Goal: Transaction & Acquisition: Purchase product/service

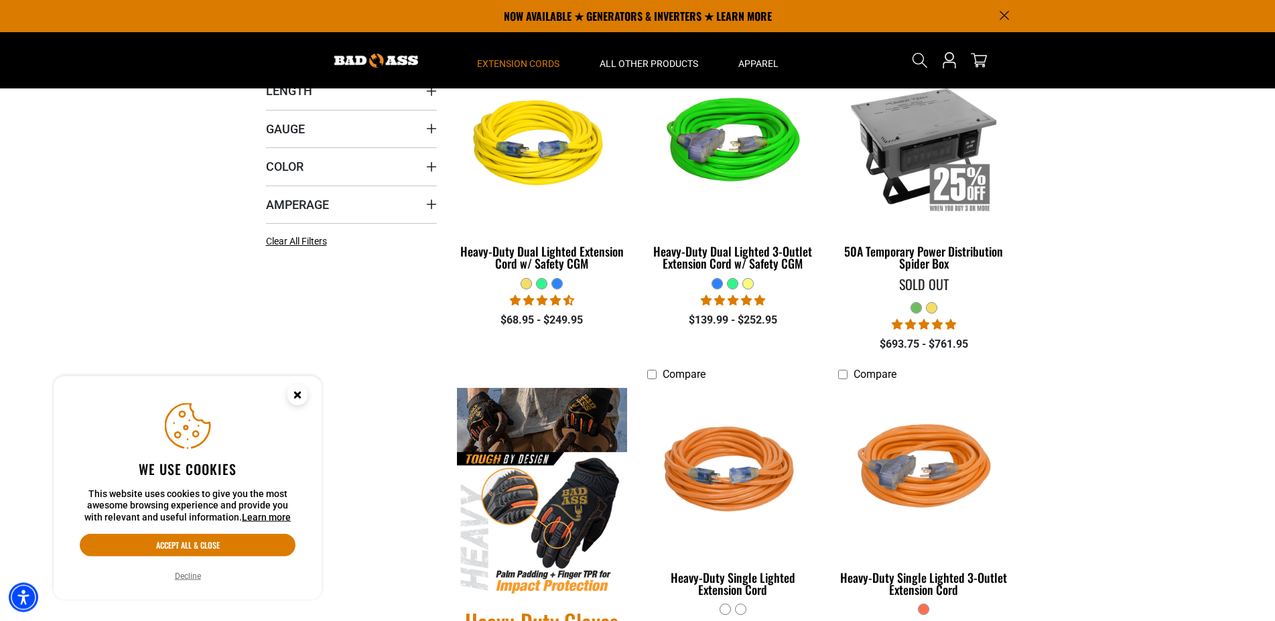
scroll to position [325, 0]
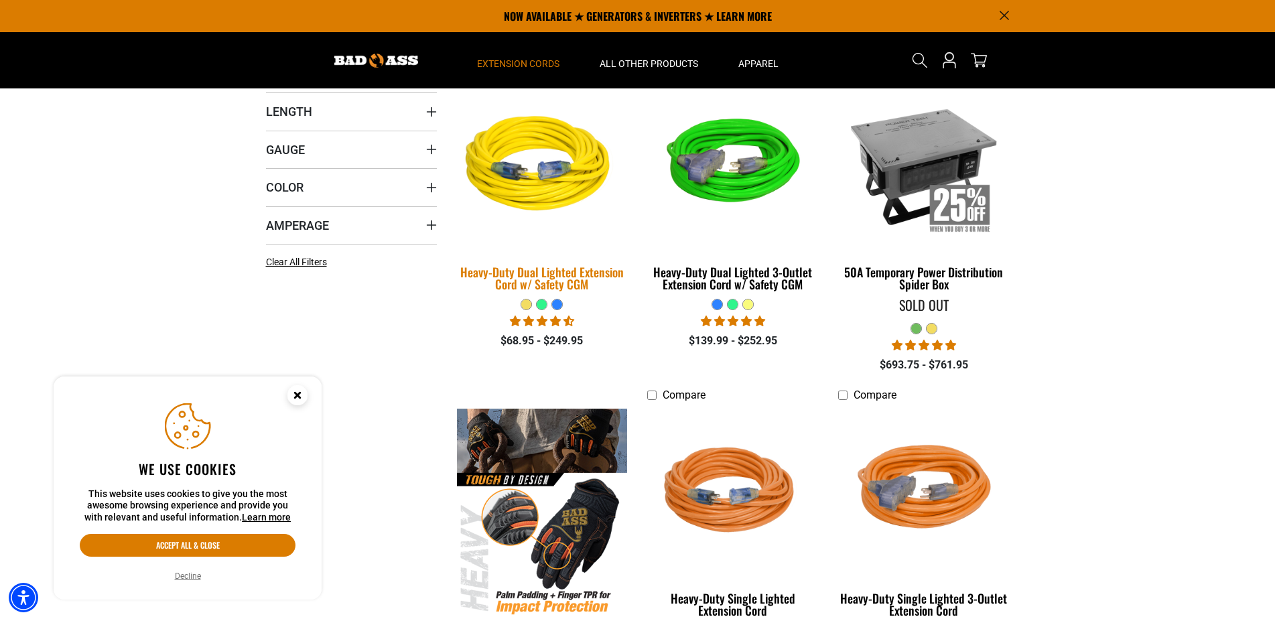
click at [556, 279] on div "Heavy-Duty Dual Lighted Extension Cord w/ Safety CGM" at bounding box center [542, 278] width 171 height 24
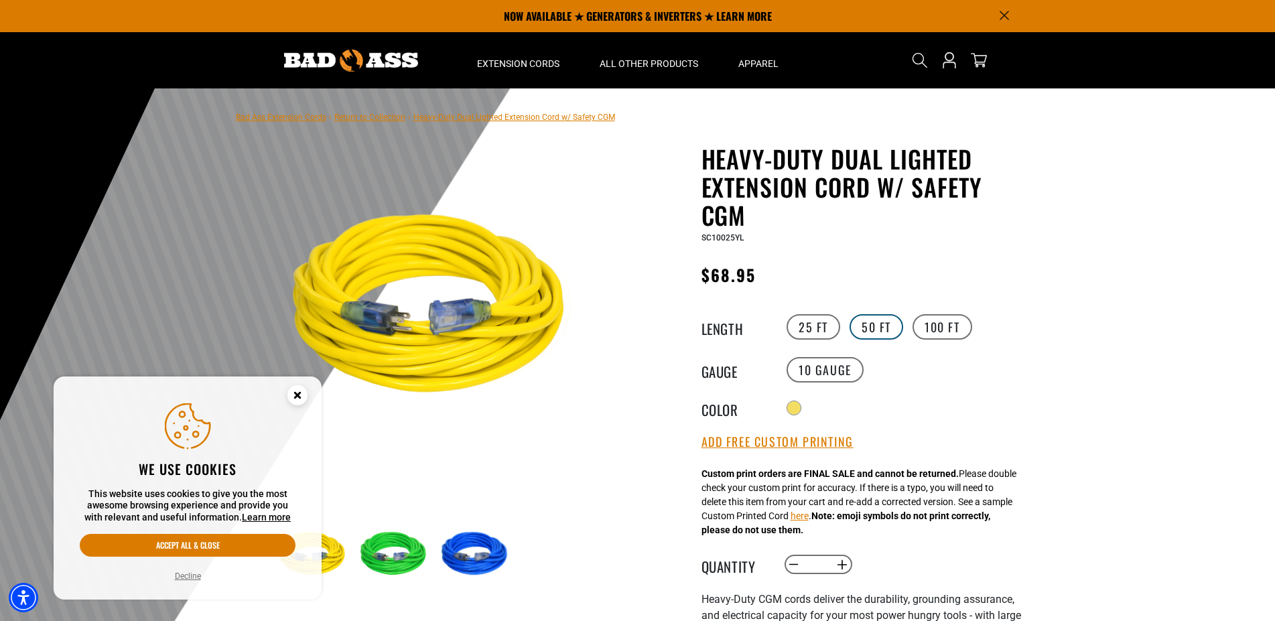
click at [851, 320] on label "50 FT" at bounding box center [877, 326] width 54 height 25
click at [826, 328] on label "25 FT" at bounding box center [814, 326] width 54 height 25
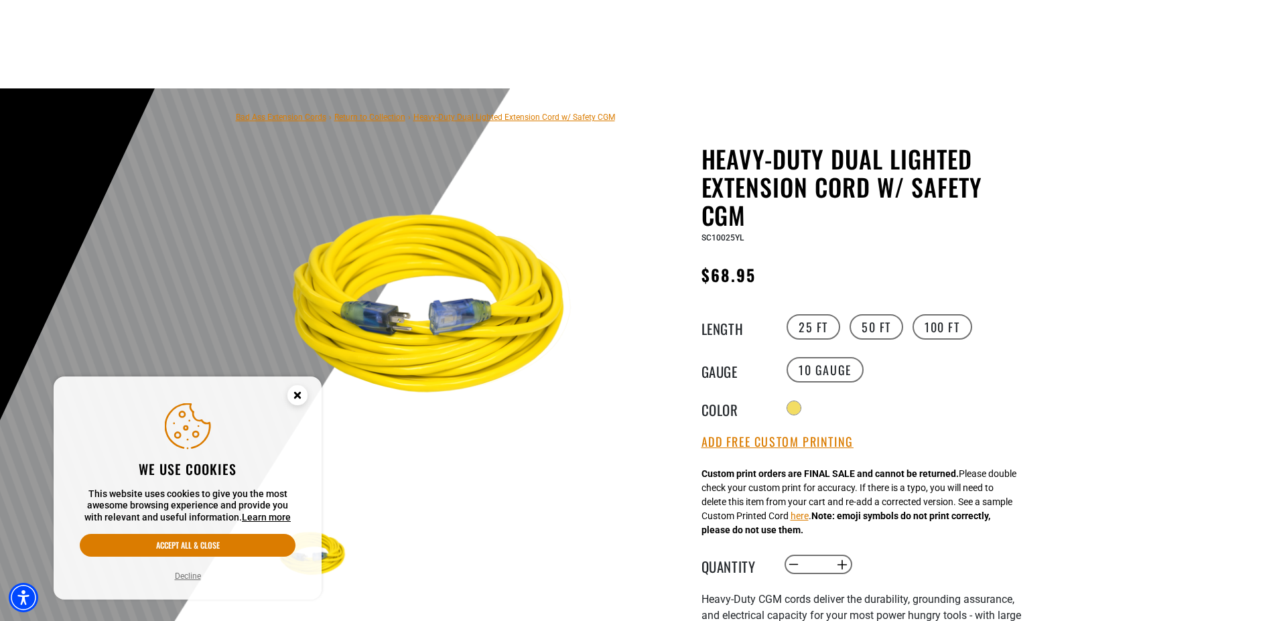
scroll to position [599, 0]
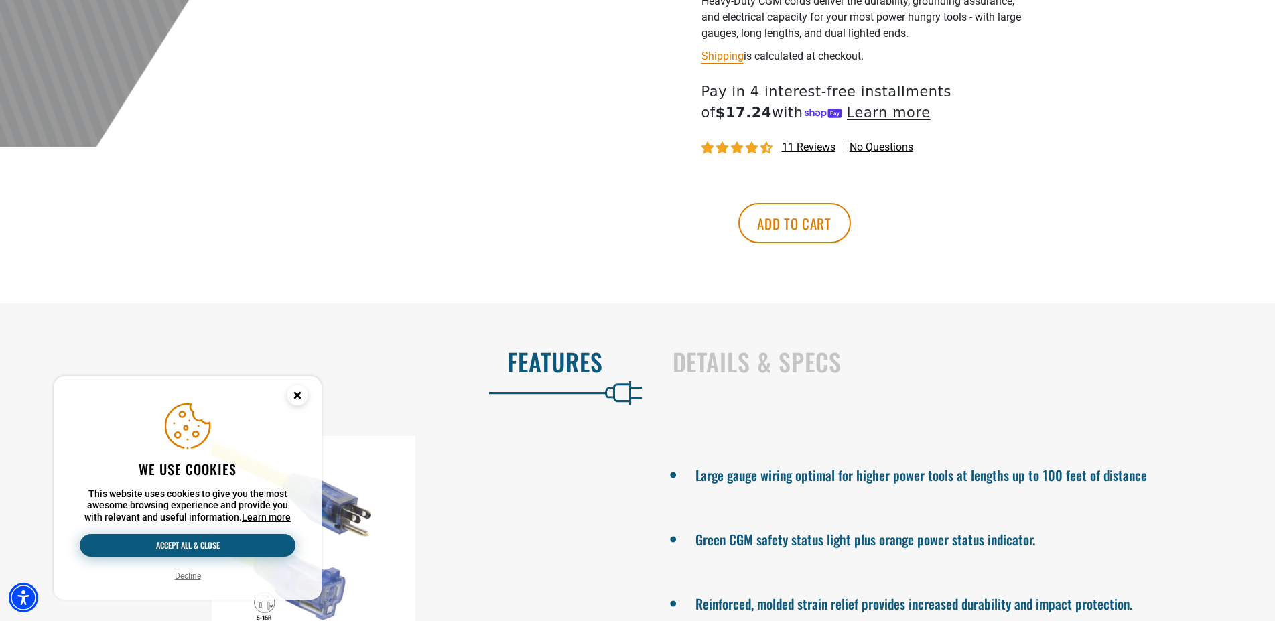
click at [185, 545] on button "Accept all & close" at bounding box center [188, 545] width 216 height 23
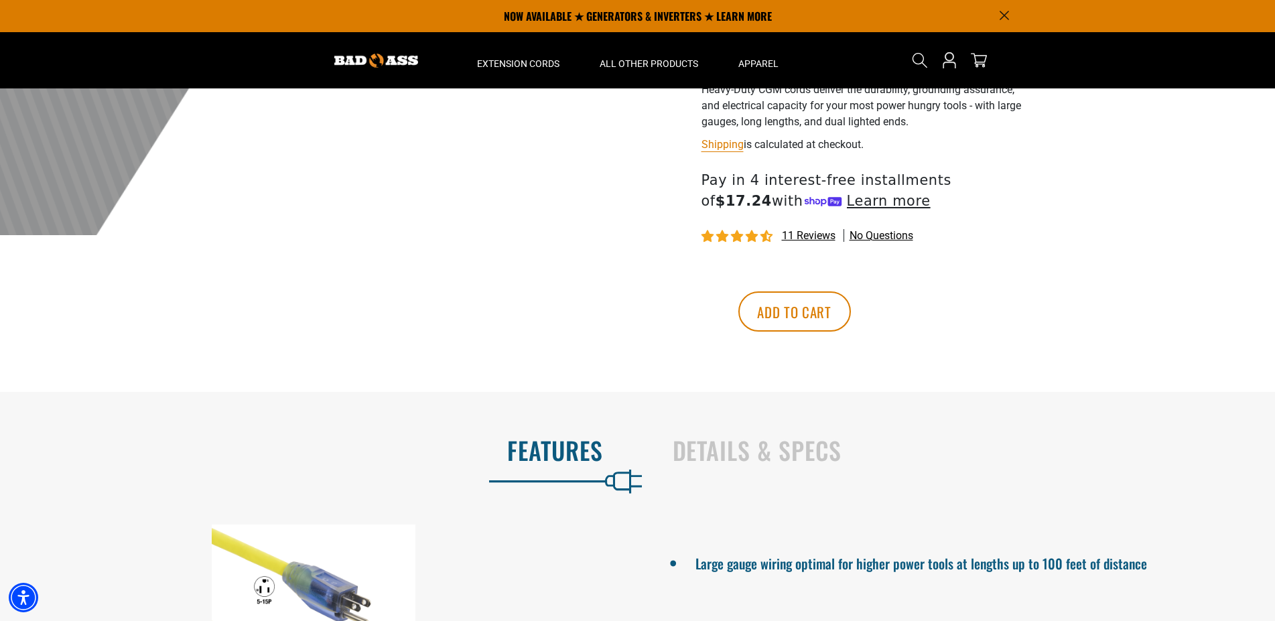
scroll to position [0, 0]
